Goal: Navigation & Orientation: Understand site structure

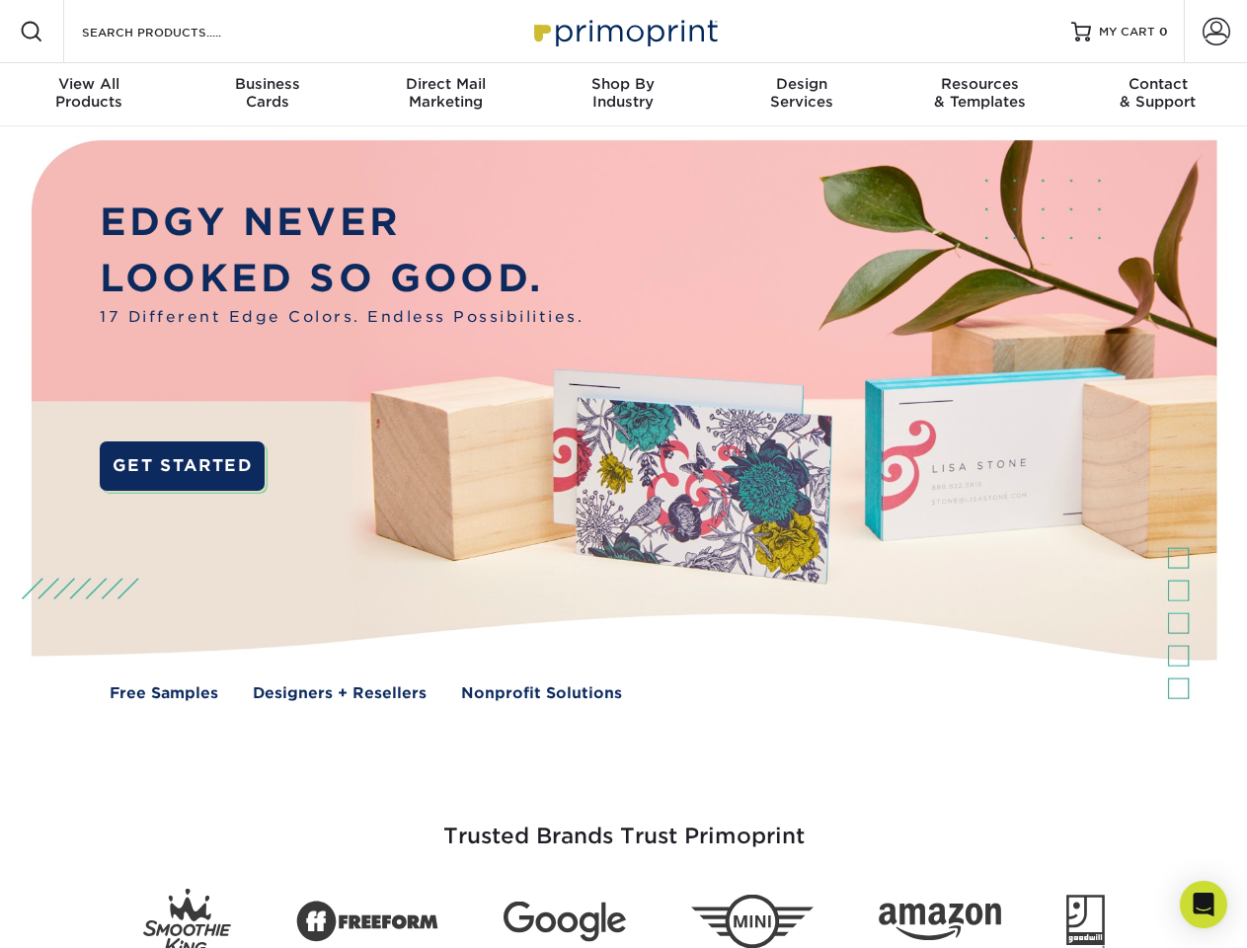
click at [623, 474] on img at bounding box center [623, 434] width 1234 height 617
click at [32, 32] on span at bounding box center [32, 32] width 24 height 24
click at [1215, 32] on span at bounding box center [1216, 32] width 28 height 28
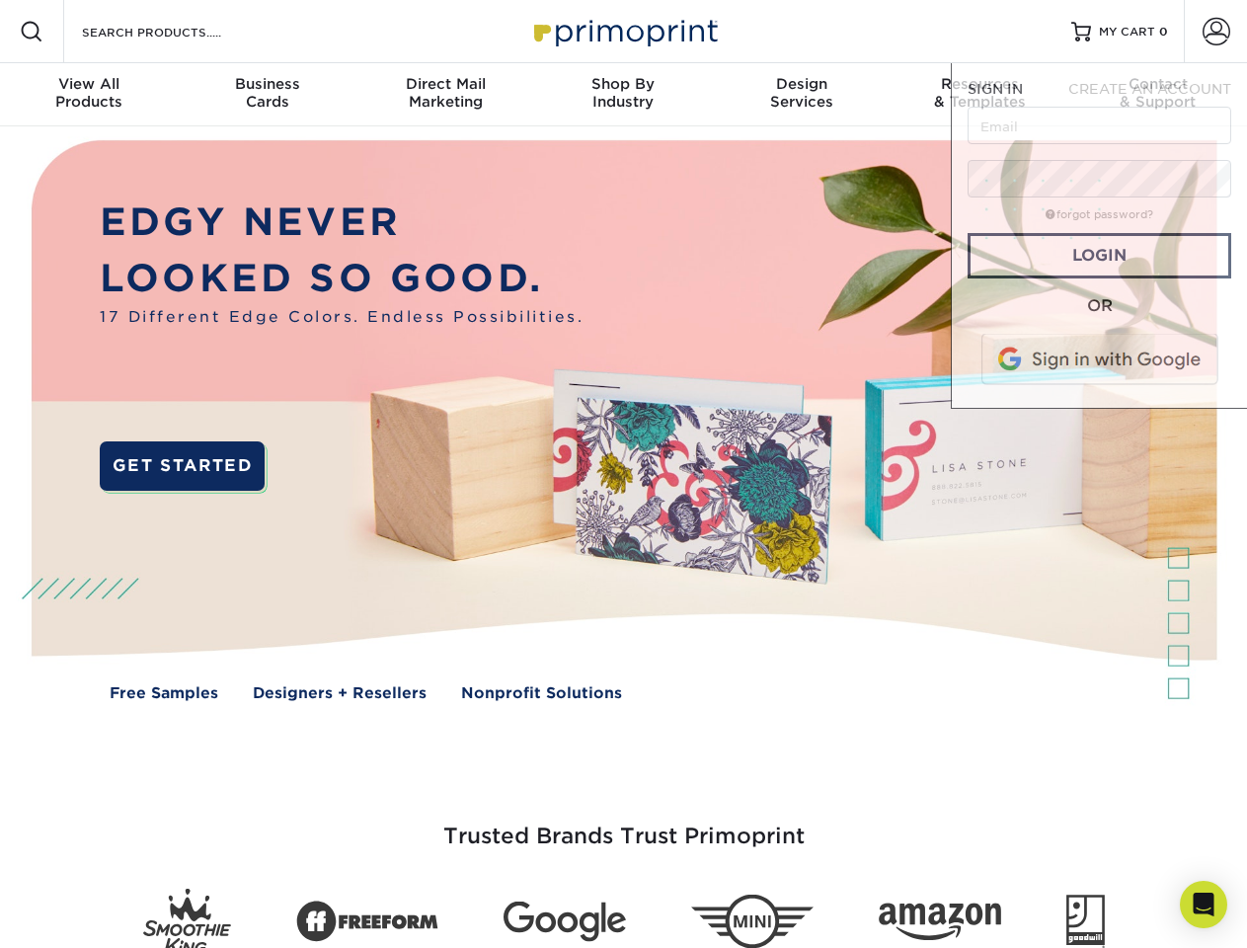
click at [89, 95] on div "View All Products" at bounding box center [89, 93] width 178 height 36
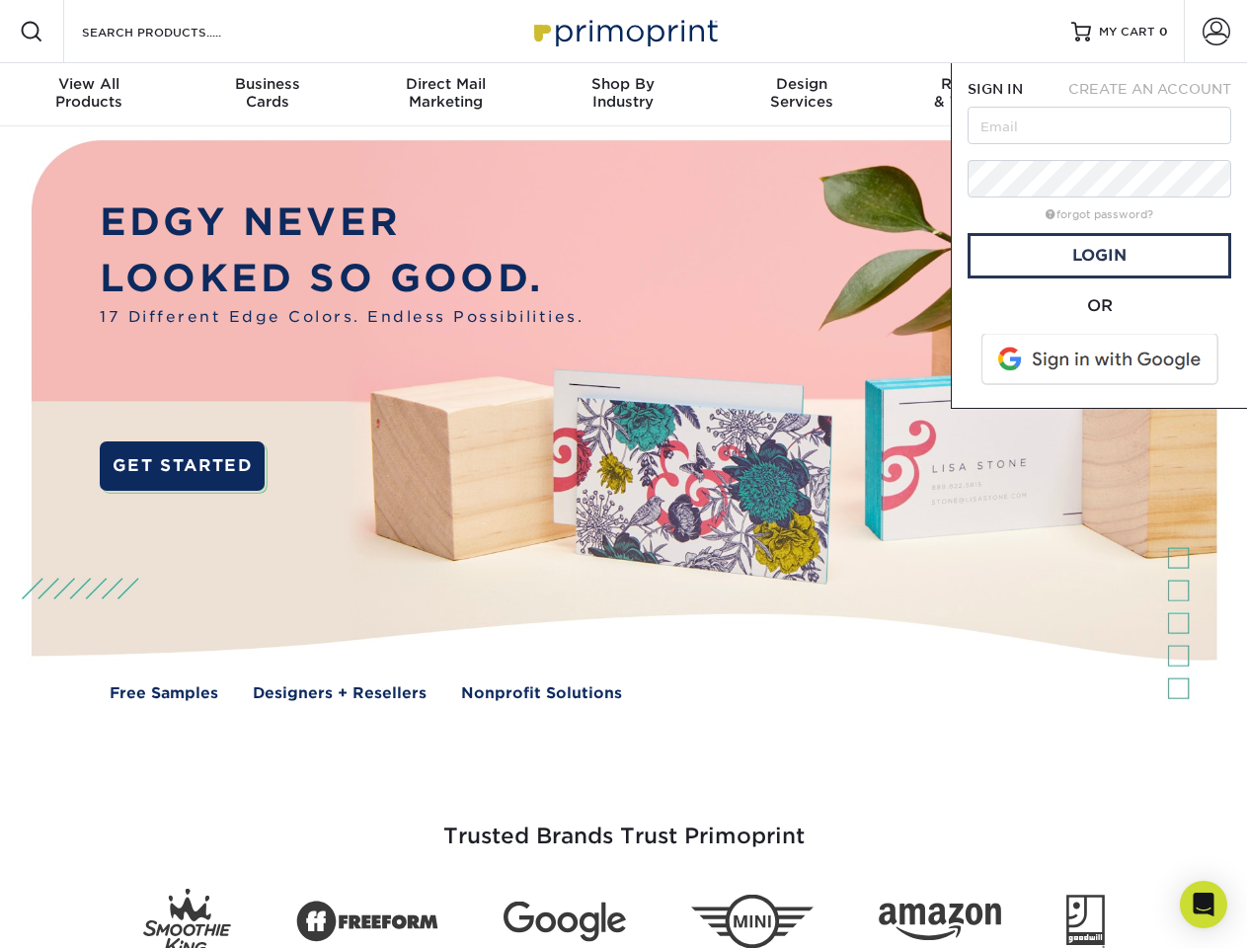
click at [267, 95] on div "Business Cards" at bounding box center [267, 93] width 178 height 36
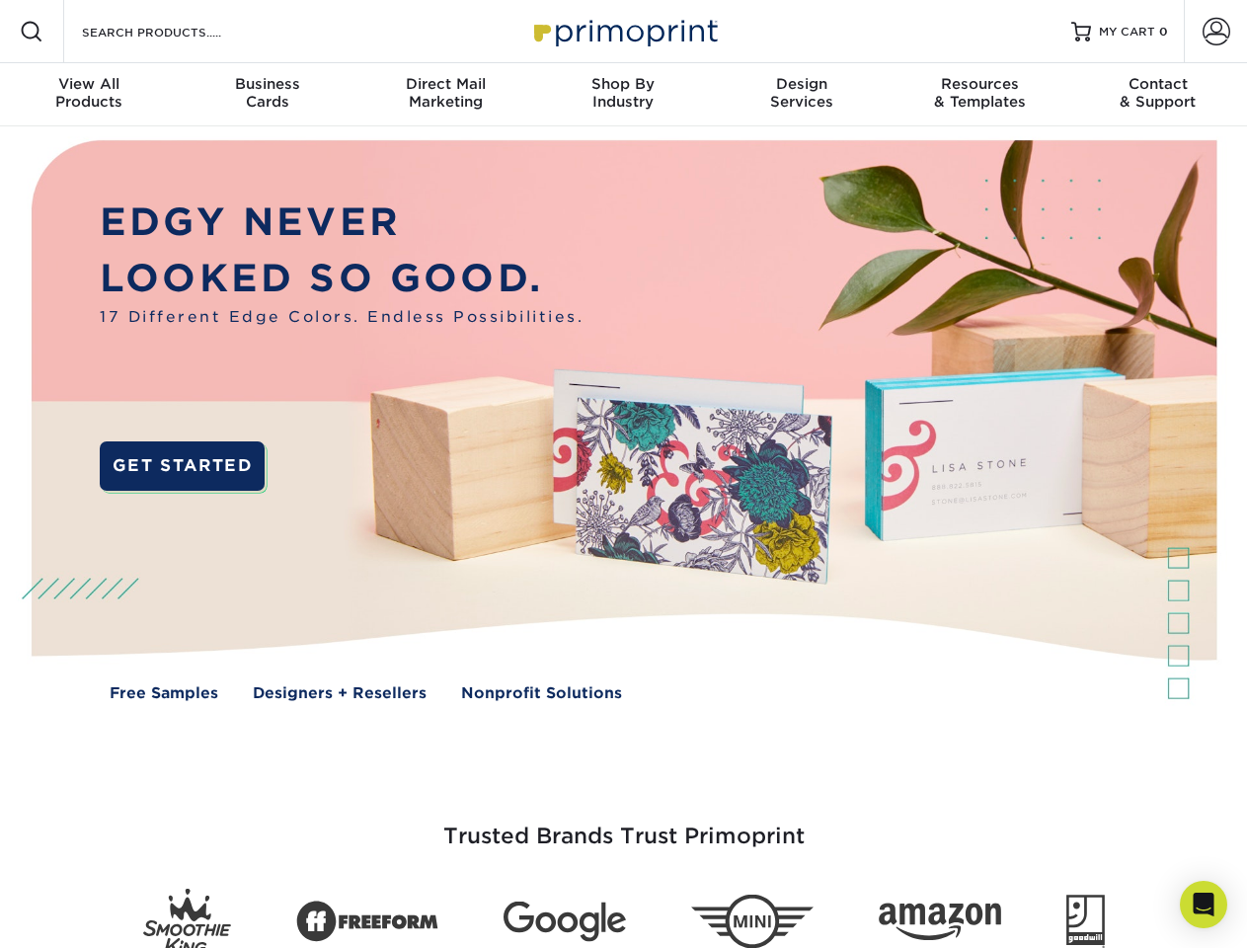
click at [445, 95] on div "Direct Mail Marketing" at bounding box center [445, 93] width 178 height 36
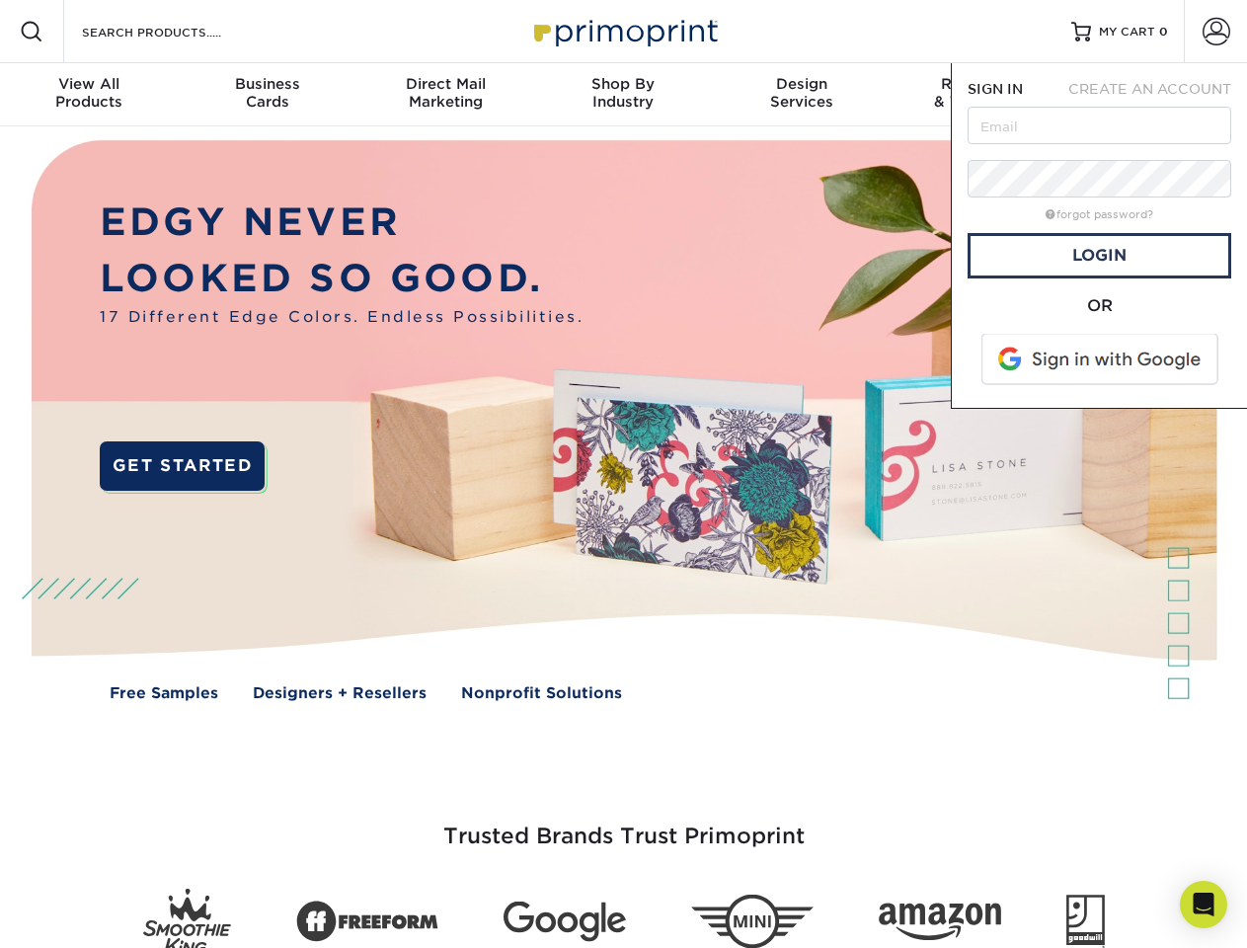
click at [623, 95] on div "Shop By Industry" at bounding box center [623, 93] width 178 height 36
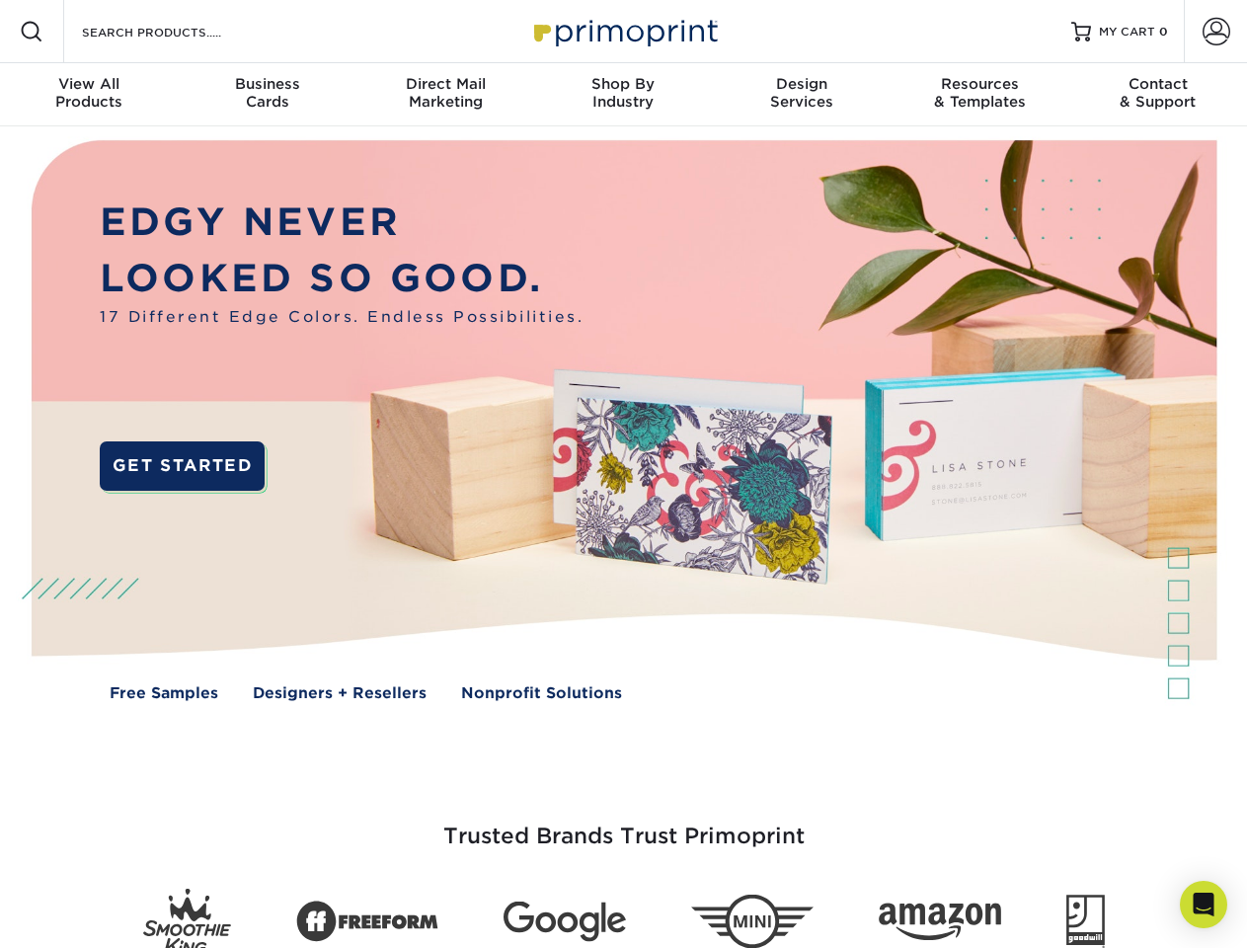
click at [802, 95] on div "Design Services" at bounding box center [802, 93] width 178 height 36
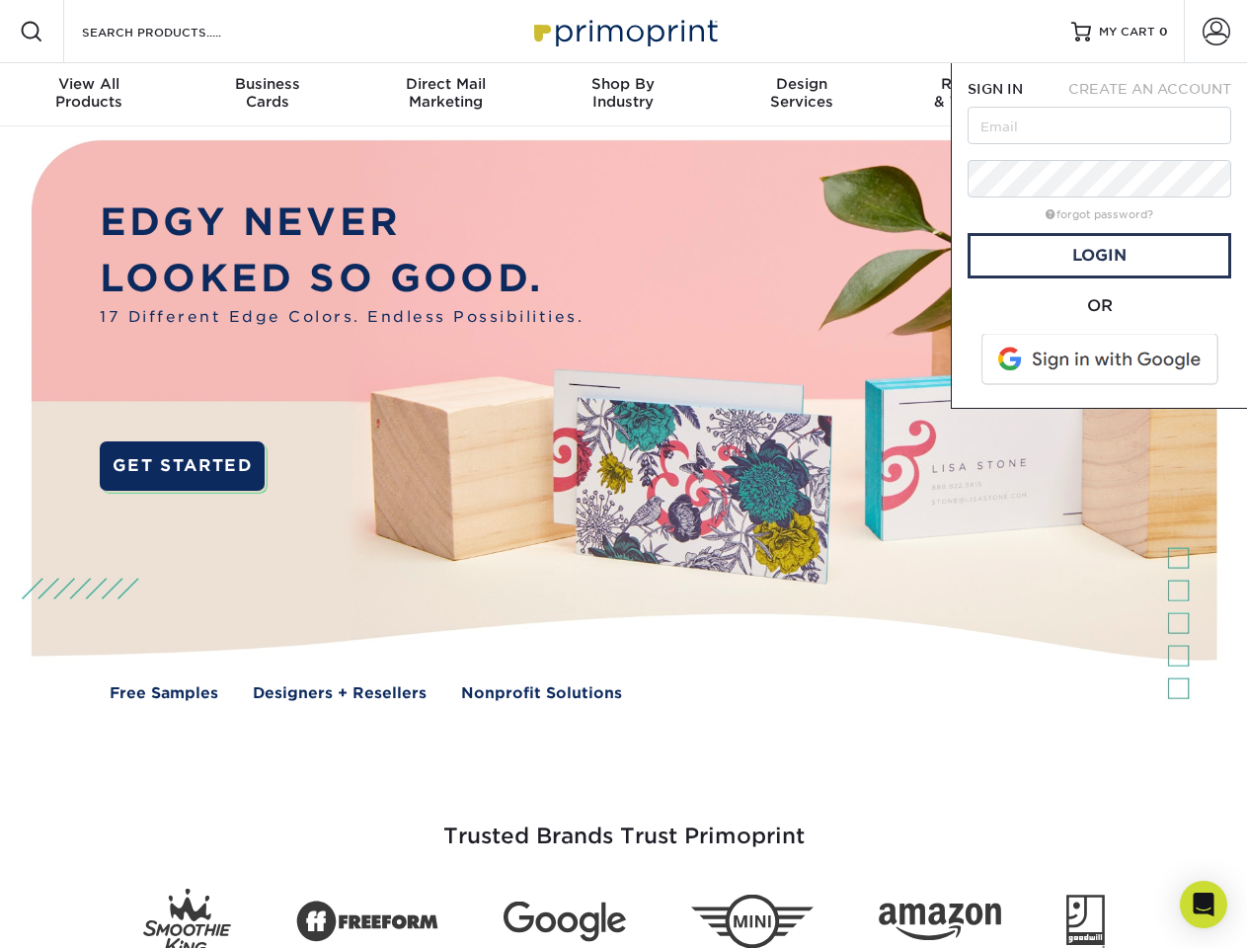
click at [979, 95] on nav "Resources Menu Search Products Account SIGN IN CREATE AN ACCOUNT forgot passwor…" at bounding box center [623, 63] width 1247 height 126
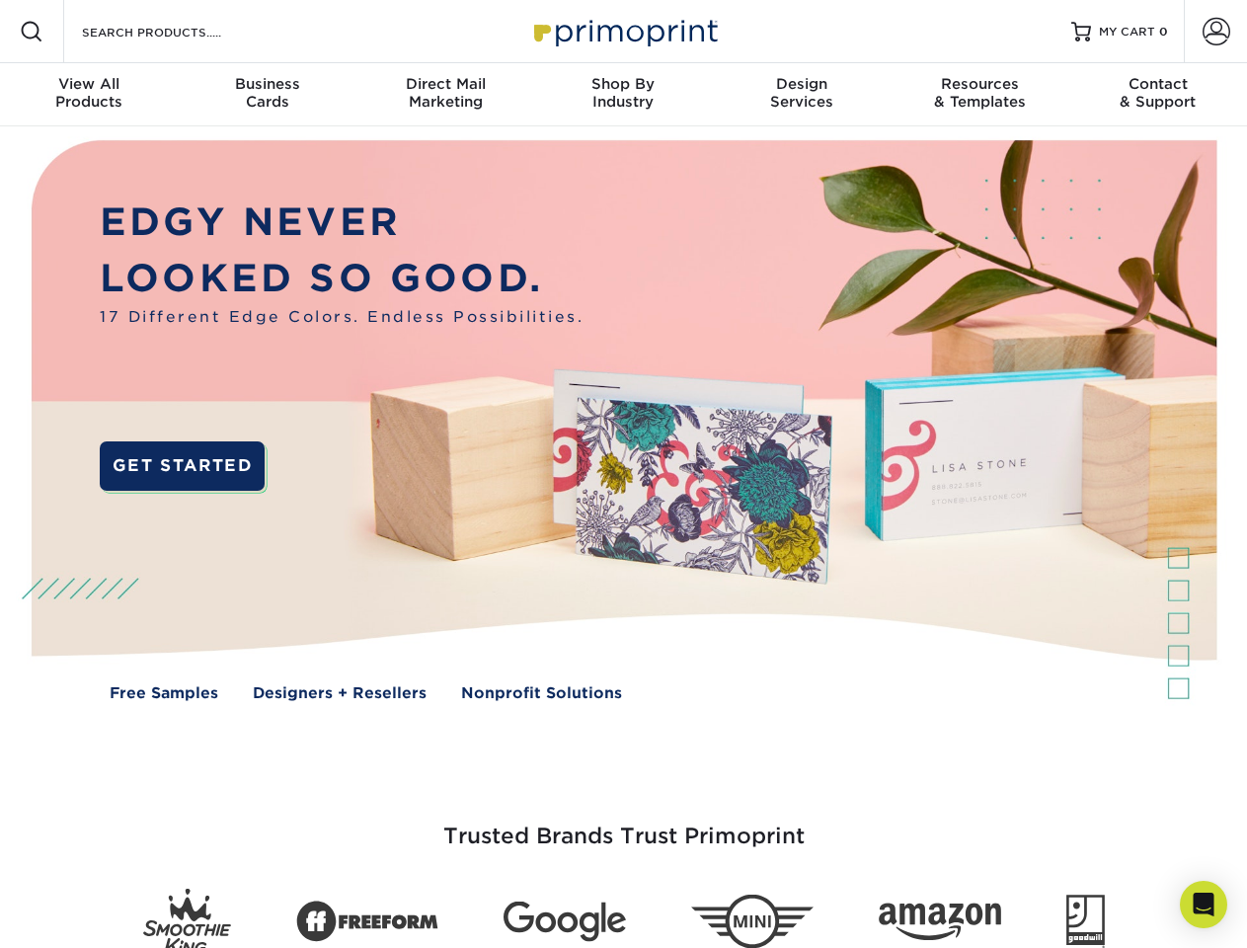
click at [1158, 95] on div "Contact & Support" at bounding box center [1158, 93] width 178 height 36
